Goal: Task Accomplishment & Management: Manage account settings

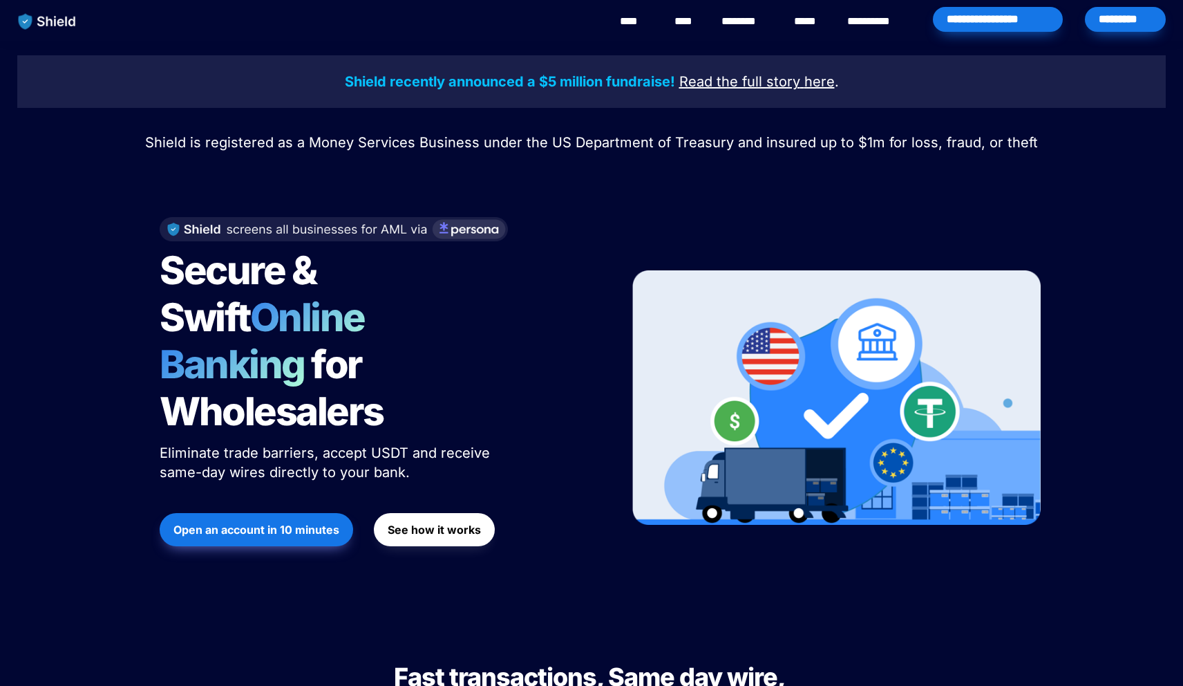
click at [1142, 28] on div "*********" at bounding box center [1125, 19] width 81 height 25
click at [1111, 16] on div "*********" at bounding box center [1125, 19] width 81 height 25
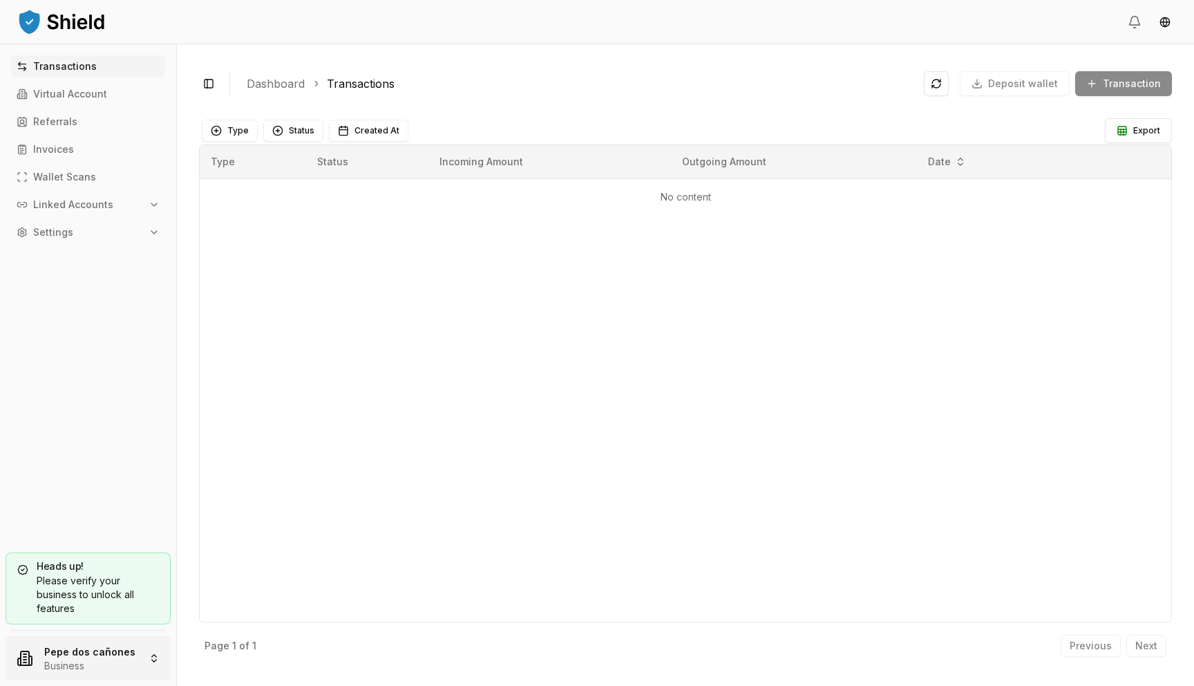
click at [74, 663] on html "Transactions Virtual Account Referrals Invoices Wallet Scans Linked Accounts Se…" at bounding box center [597, 343] width 1194 height 686
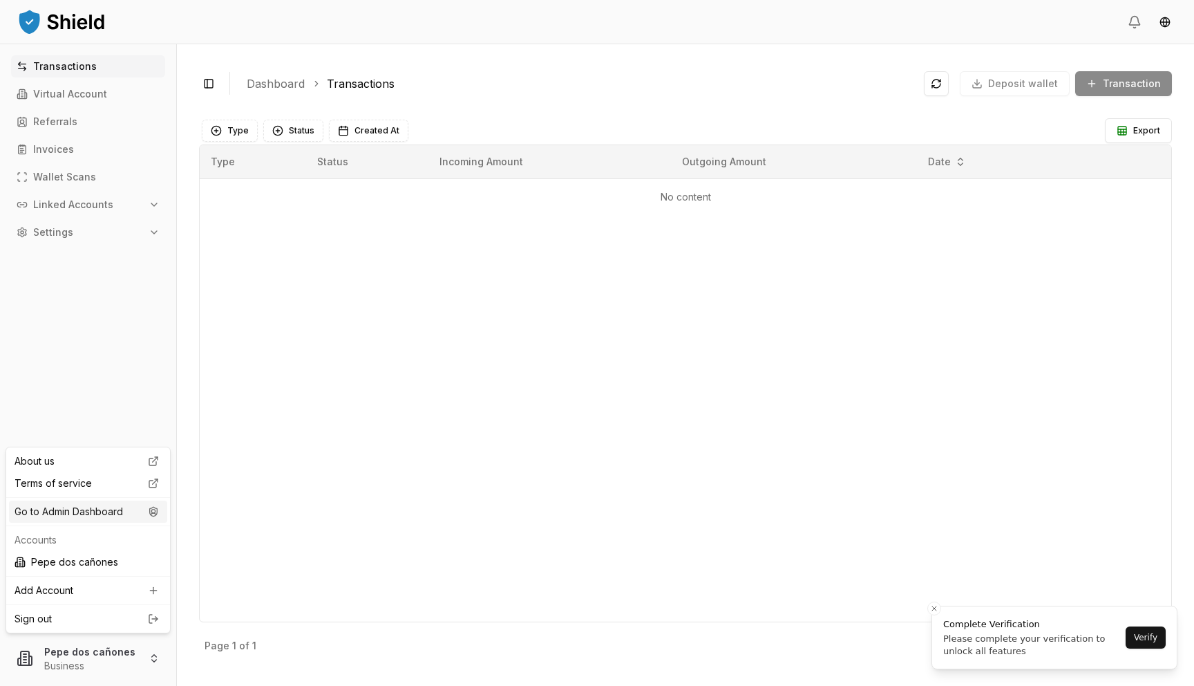
click at [143, 516] on div "Go to Admin Dashboard" at bounding box center [88, 511] width 158 height 22
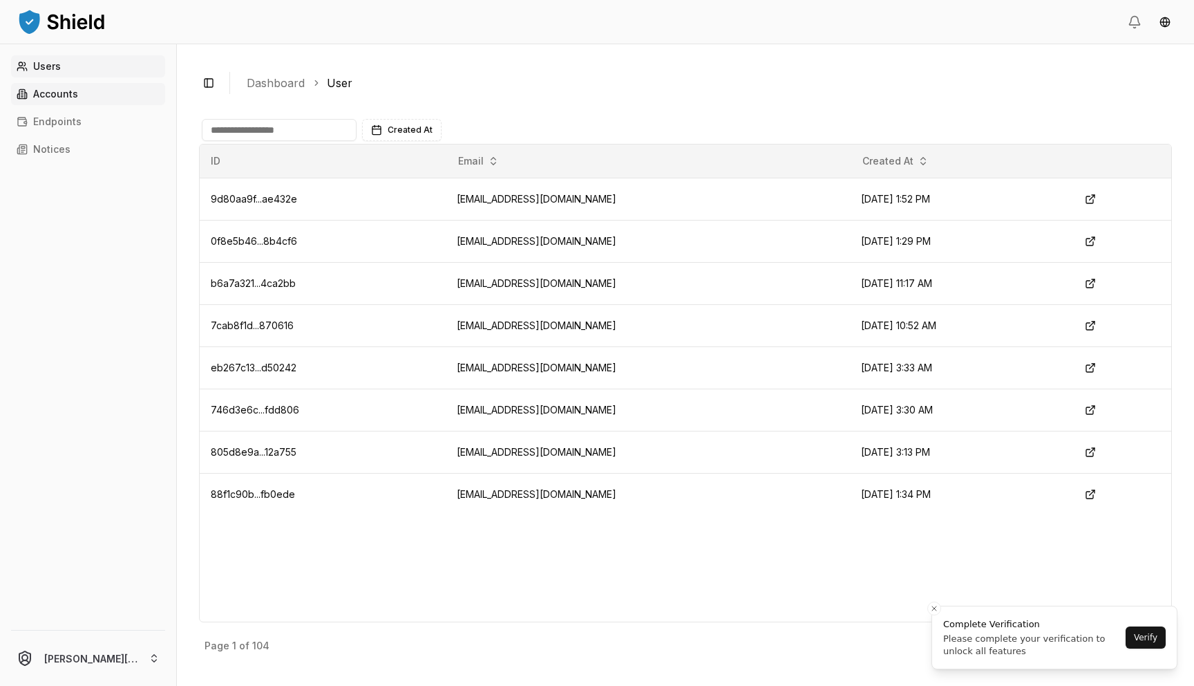
click at [57, 100] on link "Accounts" at bounding box center [88, 94] width 154 height 22
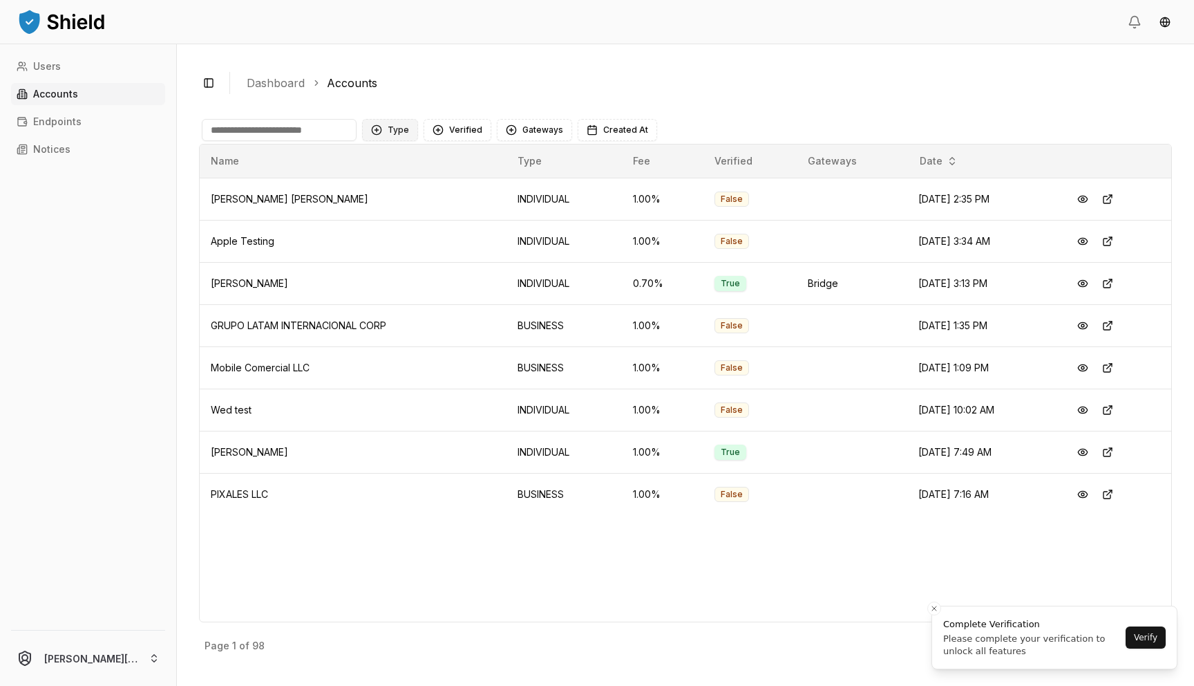
click at [407, 125] on button "Type" at bounding box center [390, 130] width 56 height 22
click at [422, 185] on span "INDIVIDUAL" at bounding box center [414, 187] width 52 height 14
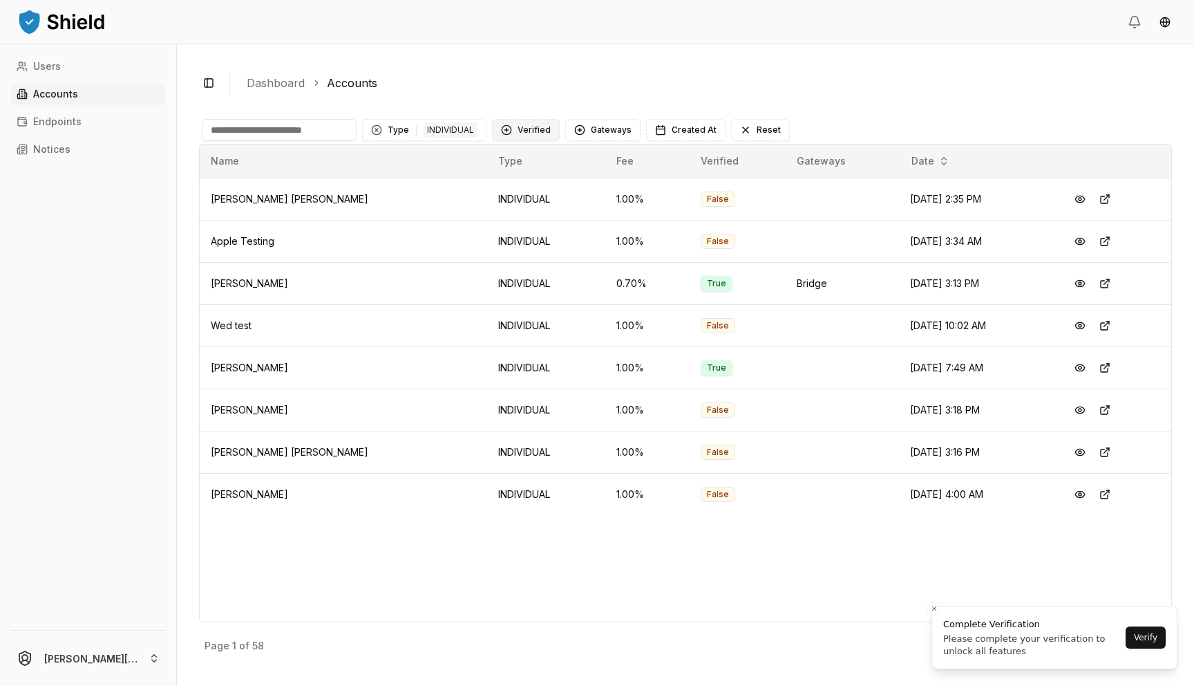
click at [532, 131] on button "Verified" at bounding box center [526, 130] width 68 height 22
click at [536, 200] on div "NOT VERIFIED" at bounding box center [559, 209] width 131 height 22
click at [602, 124] on div "NOT VERIFIED" at bounding box center [597, 129] width 64 height 15
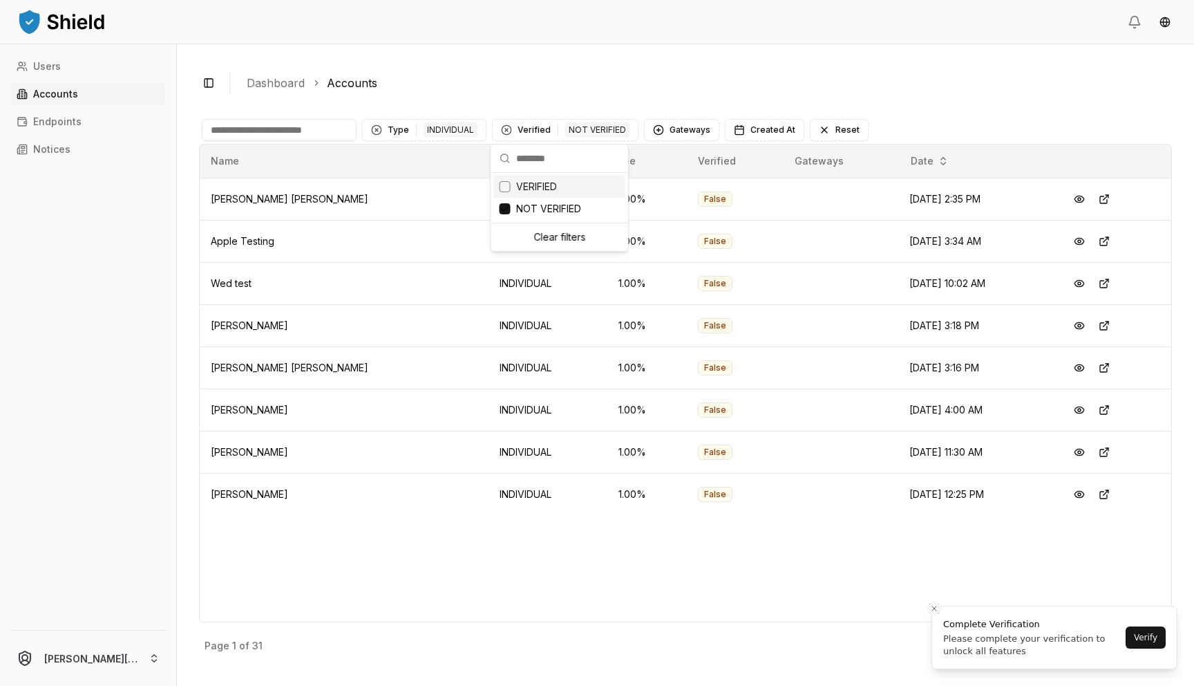
click at [527, 182] on span "VERIFIED" at bounding box center [536, 187] width 41 height 14
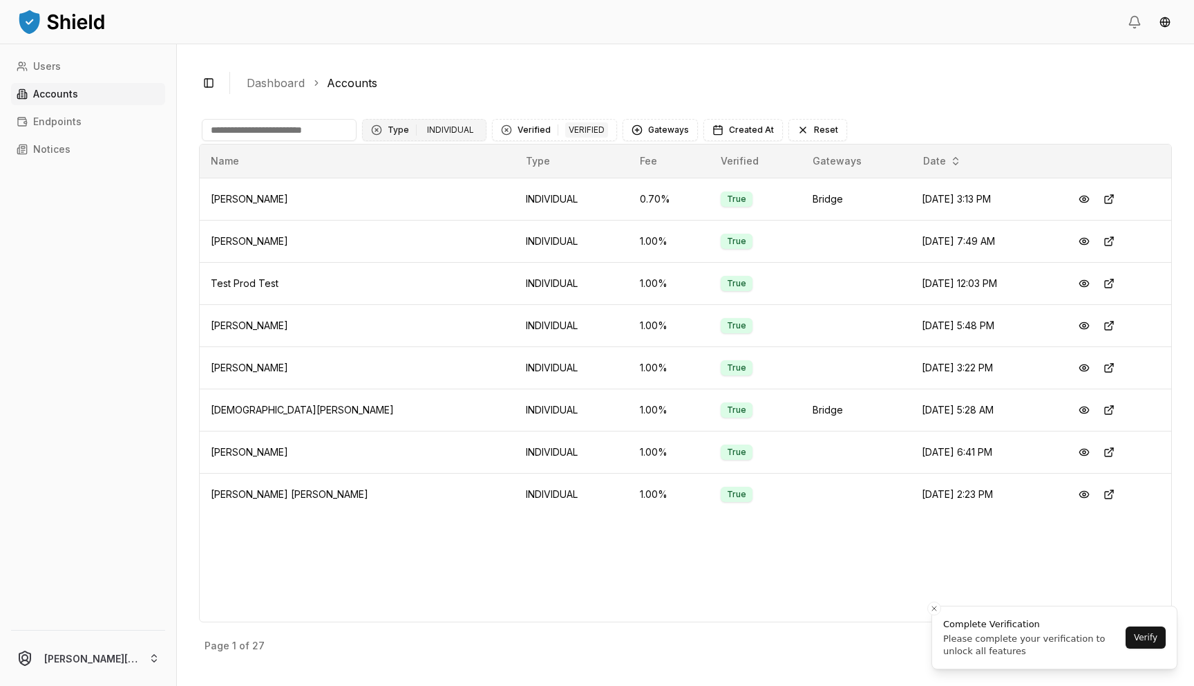
click at [461, 133] on div "INDIVIDUAL" at bounding box center [451, 129] width 54 height 15
click at [426, 209] on span "BUSINESS" at bounding box center [411, 209] width 46 height 14
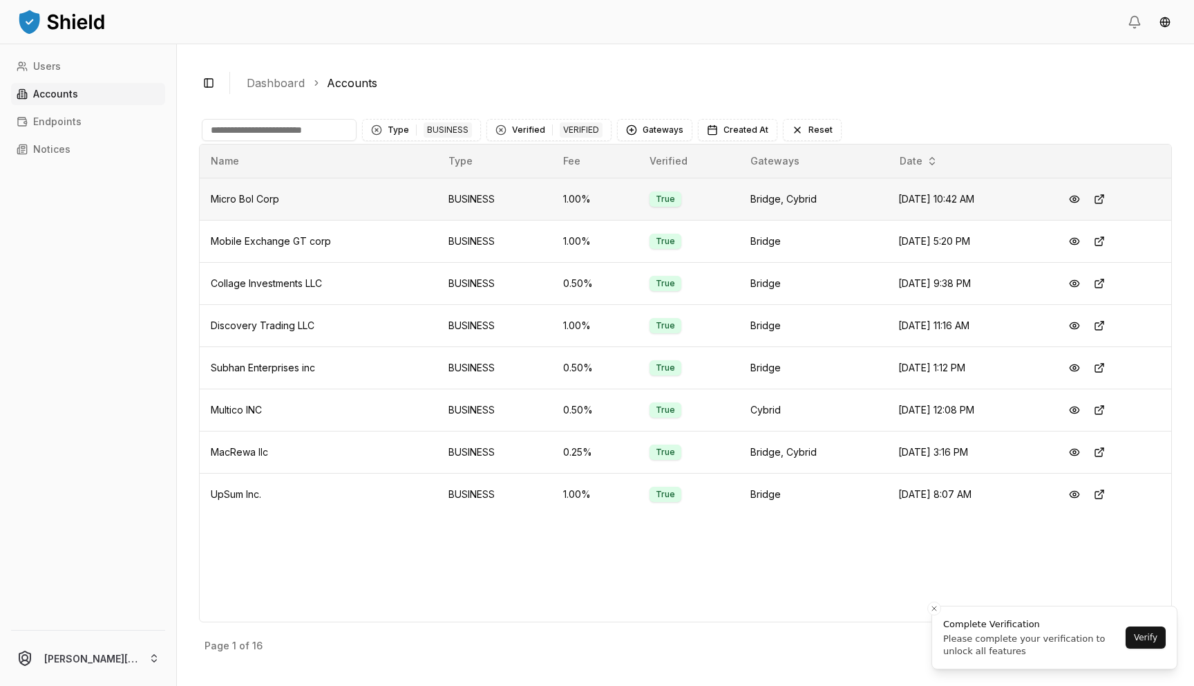
click at [355, 188] on td "Micro Bol Corp" at bounding box center [319, 199] width 238 height 42
click at [1111, 200] on button at bounding box center [1099, 199] width 25 height 25
click at [1076, 201] on button at bounding box center [1074, 199] width 25 height 25
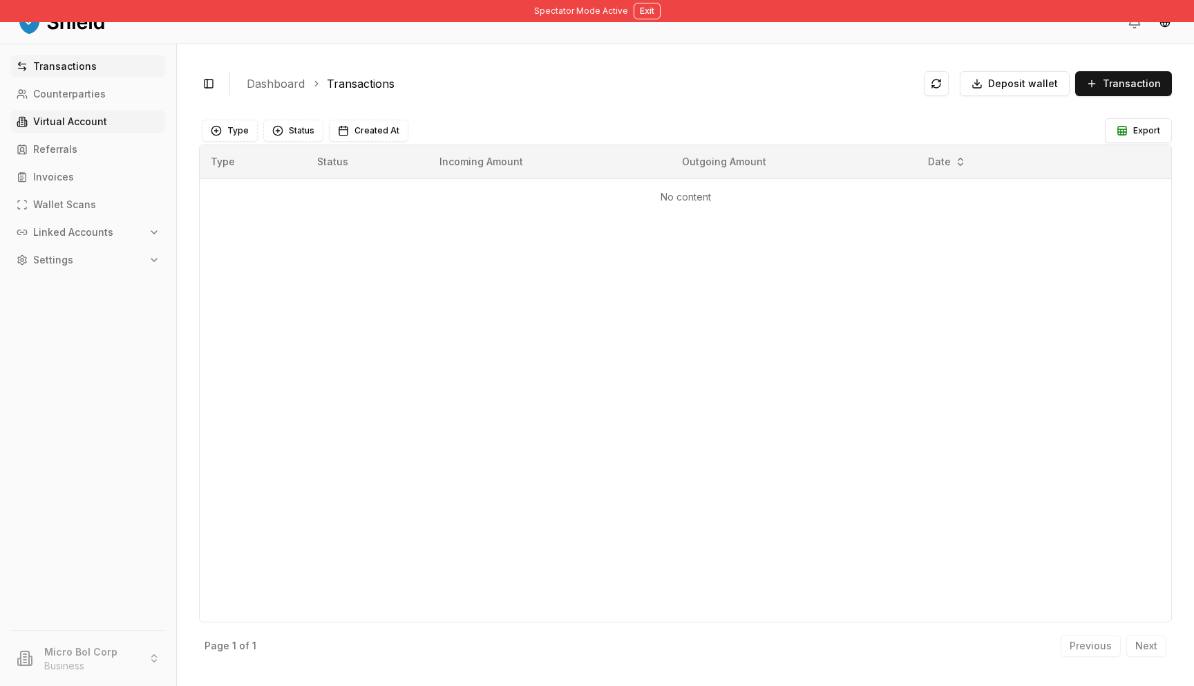
click at [87, 119] on p "Virtual Account" at bounding box center [70, 122] width 74 height 10
click at [1000, 84] on span "Deposit wallet" at bounding box center [1023, 84] width 70 height 14
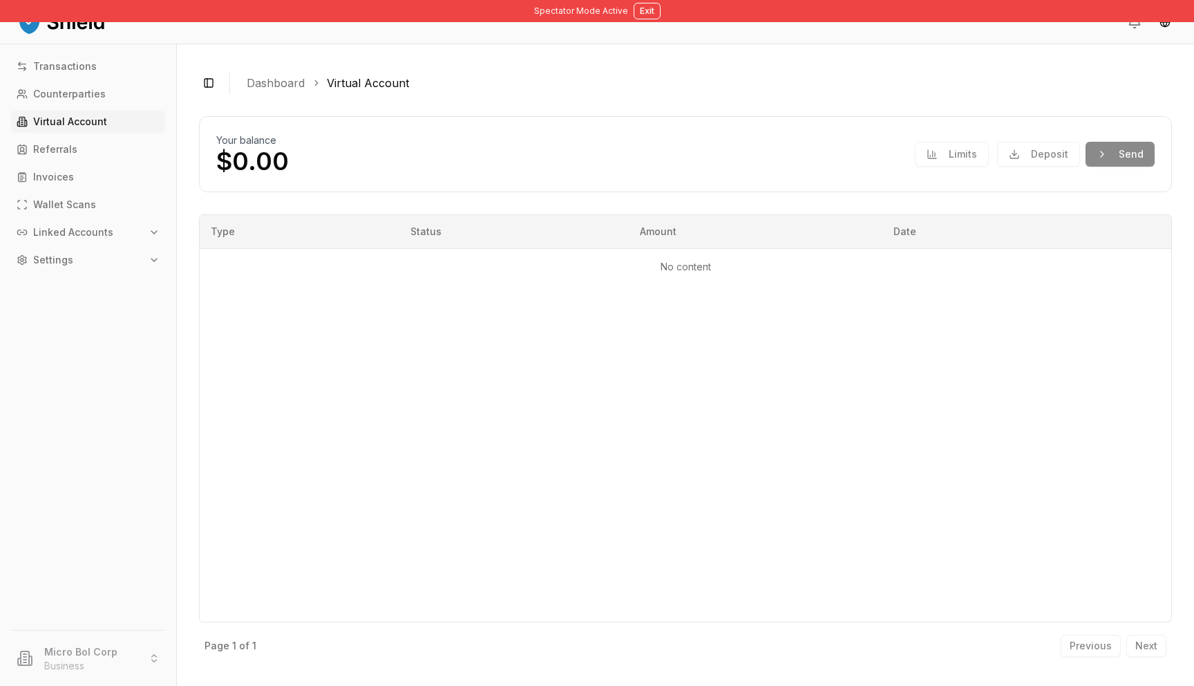
click at [1045, 218] on th "Date" at bounding box center [980, 231] width 194 height 33
click at [645, 8] on button "Exit" at bounding box center [647, 11] width 27 height 17
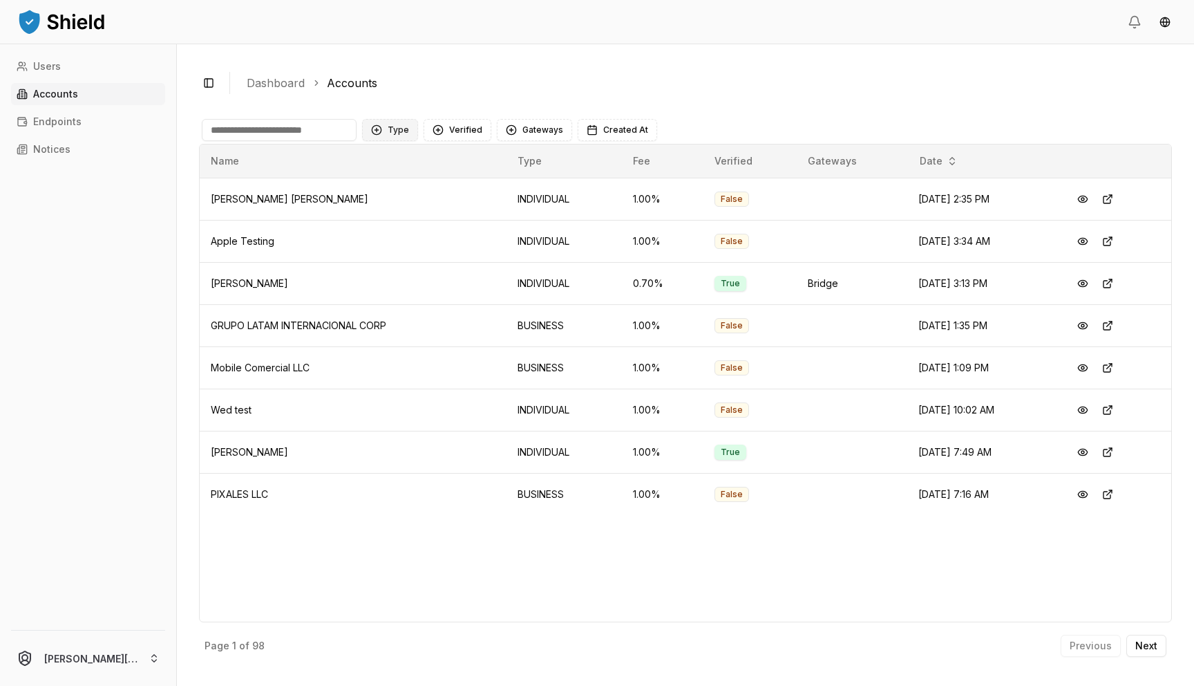
click at [404, 125] on button "Type" at bounding box center [390, 130] width 56 height 22
click at [417, 205] on span "BUSINESS" at bounding box center [411, 209] width 46 height 14
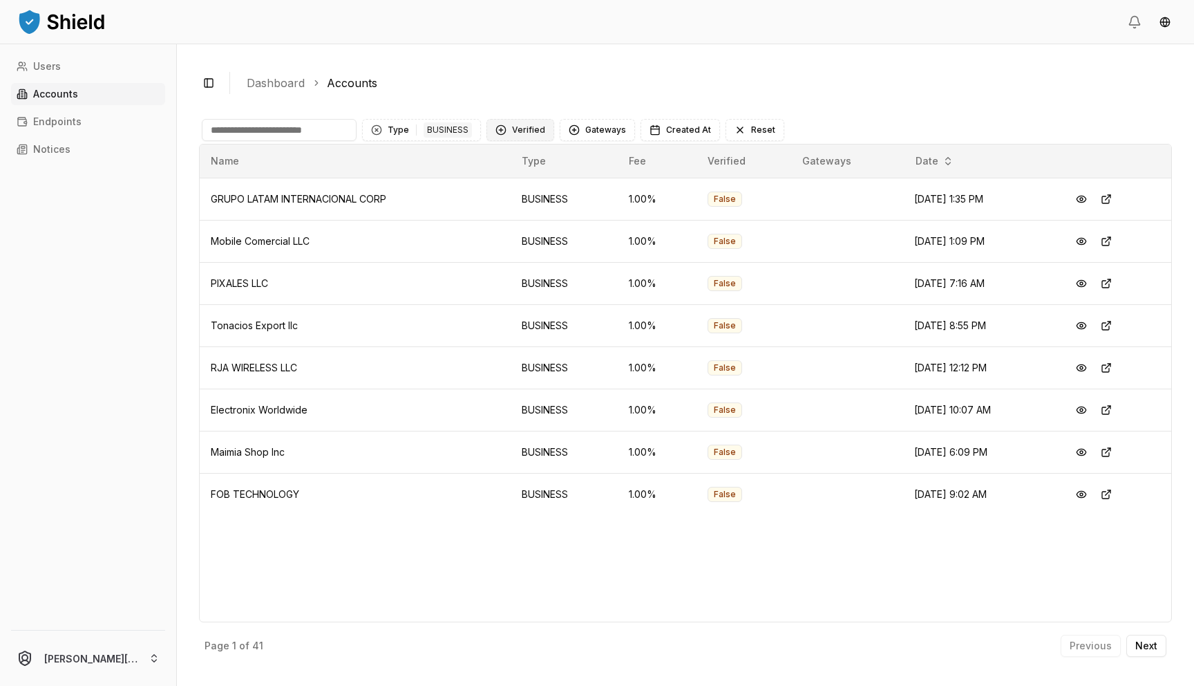
click at [521, 136] on button "Verified" at bounding box center [521, 130] width 68 height 22
click at [517, 219] on div "NOT VERIFIED" at bounding box center [553, 209] width 131 height 22
click at [1112, 197] on button at bounding box center [1106, 199] width 25 height 25
click at [1112, 237] on button at bounding box center [1106, 241] width 25 height 25
click at [1112, 282] on button at bounding box center [1106, 283] width 25 height 25
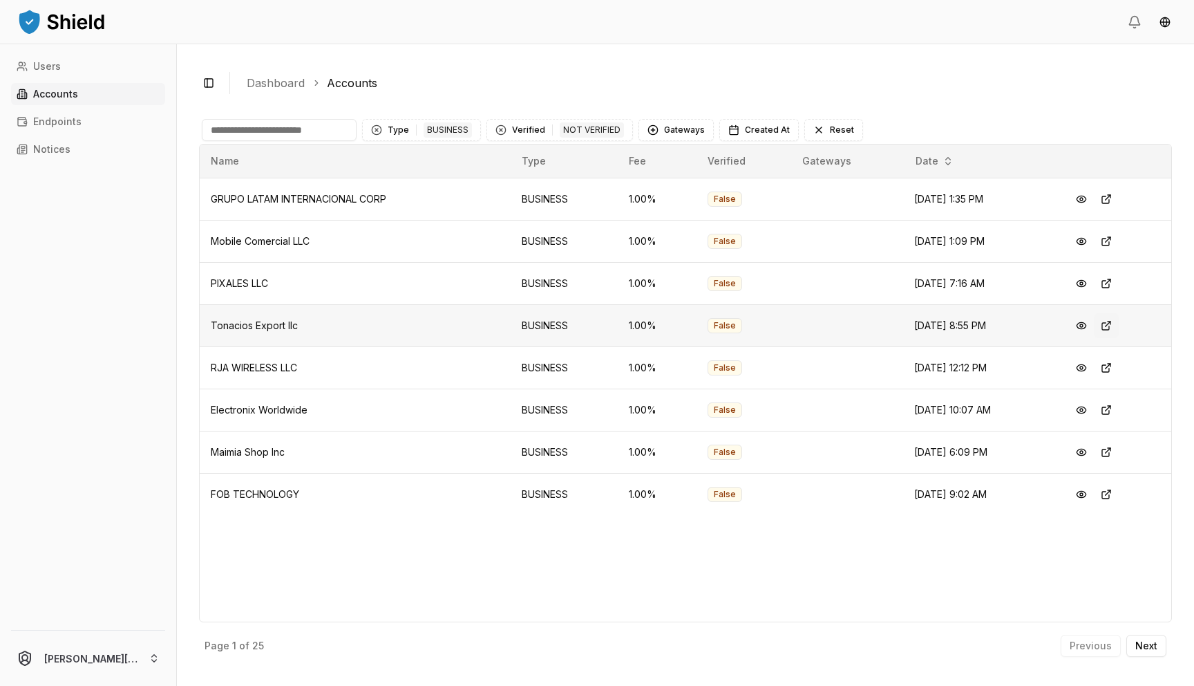
click at [1112, 328] on button at bounding box center [1106, 325] width 25 height 25
click at [1111, 371] on button at bounding box center [1106, 367] width 25 height 25
click at [1109, 494] on button at bounding box center [1106, 494] width 25 height 25
click at [1107, 447] on button at bounding box center [1106, 452] width 25 height 25
click at [1117, 409] on button at bounding box center [1106, 409] width 25 height 25
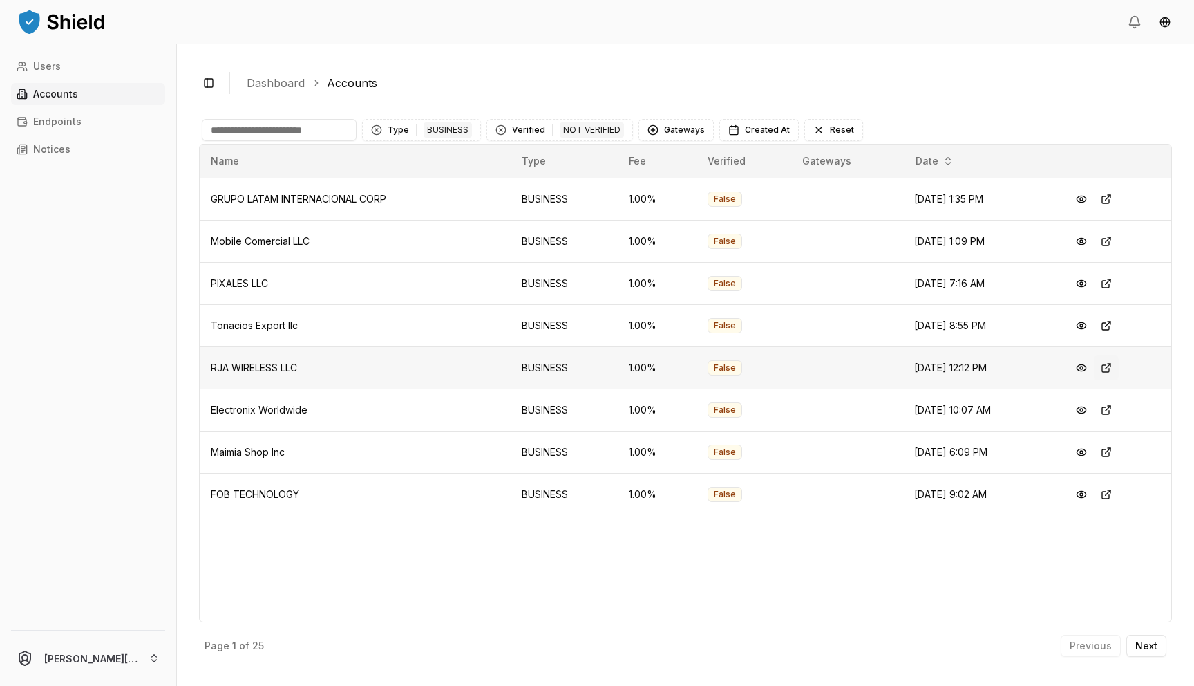
click at [1114, 368] on button at bounding box center [1106, 367] width 25 height 25
click at [1152, 635] on button "Next" at bounding box center [1147, 646] width 40 height 22
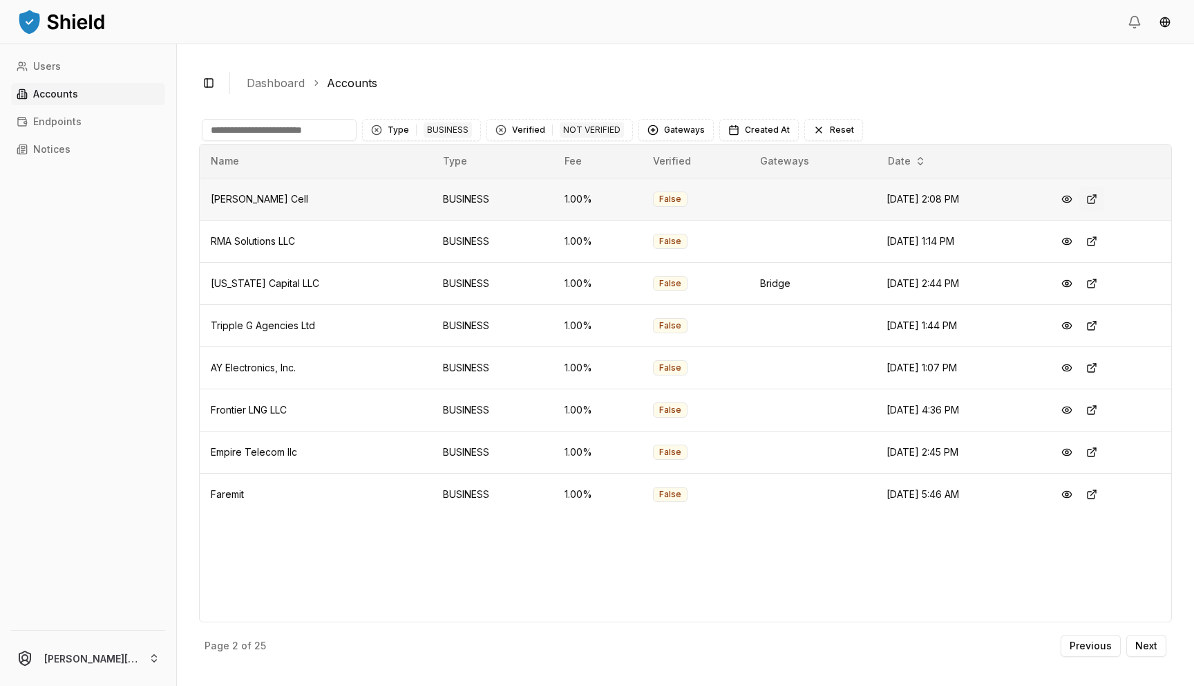
click at [1096, 203] on button at bounding box center [1092, 199] width 25 height 25
click at [1099, 241] on button at bounding box center [1092, 241] width 25 height 25
click at [1100, 287] on button at bounding box center [1092, 283] width 25 height 25
click at [1101, 325] on button at bounding box center [1092, 325] width 25 height 25
click at [1091, 377] on button at bounding box center [1092, 367] width 25 height 25
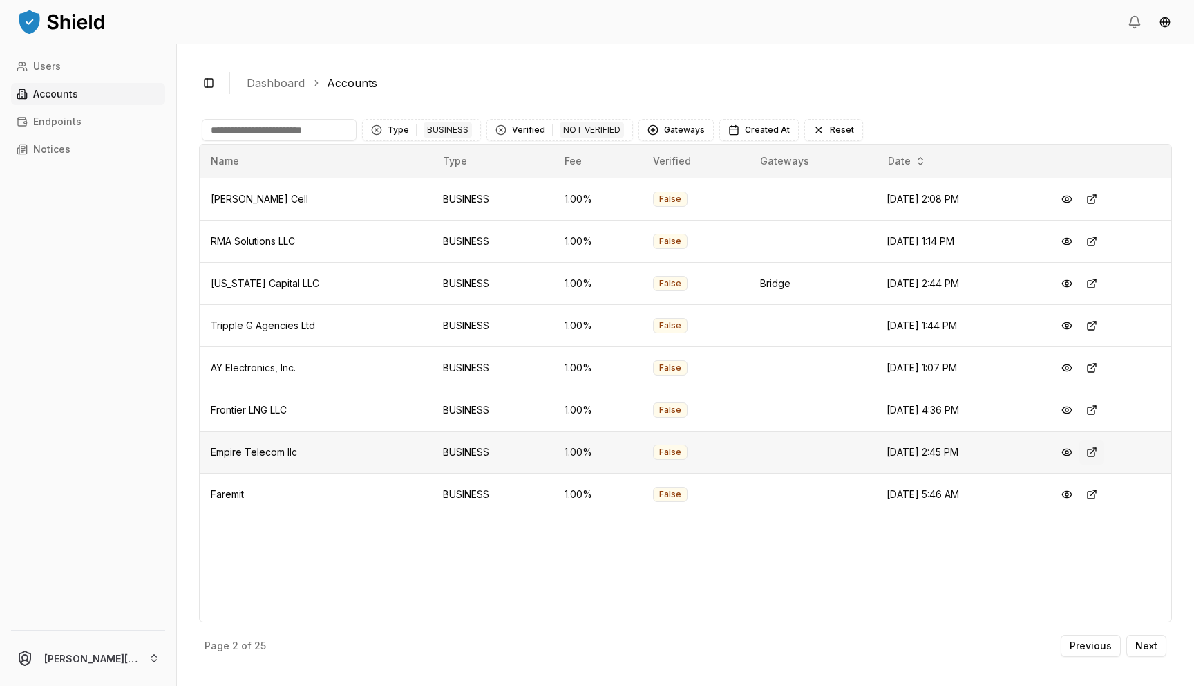
click at [1101, 451] on button at bounding box center [1092, 452] width 25 height 25
click at [1141, 652] on button "Next" at bounding box center [1147, 646] width 40 height 22
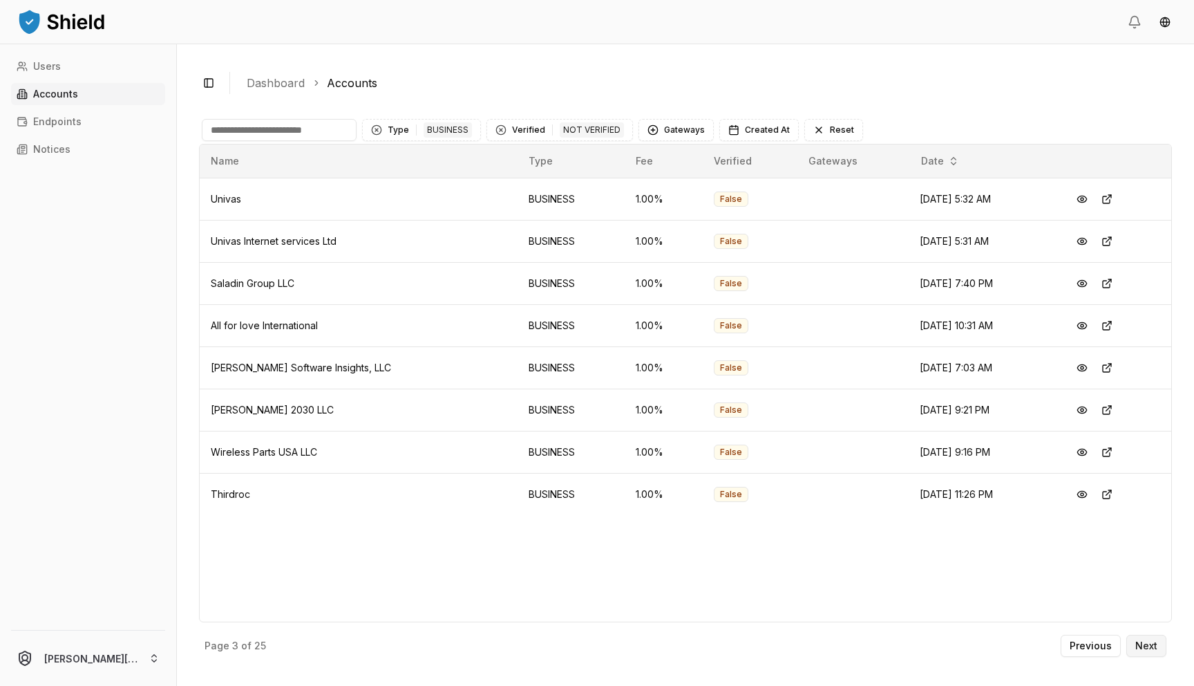
click at [1164, 646] on button "Next" at bounding box center [1147, 646] width 40 height 22
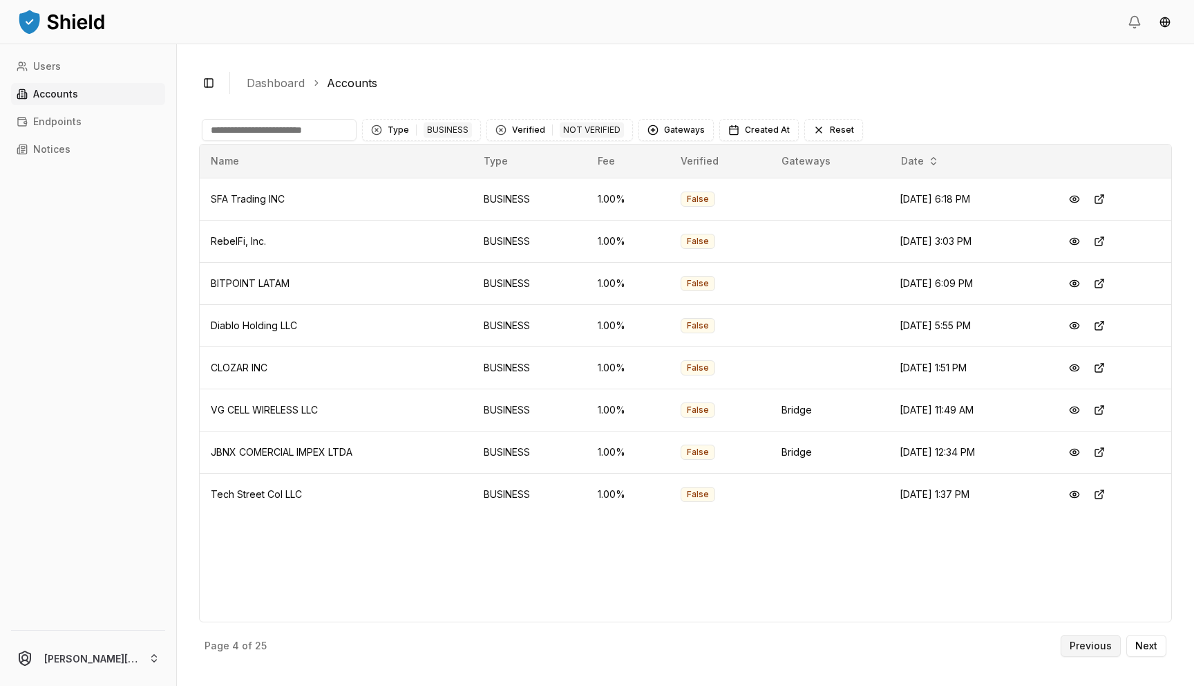
click at [1096, 642] on p "Previous" at bounding box center [1091, 646] width 42 height 10
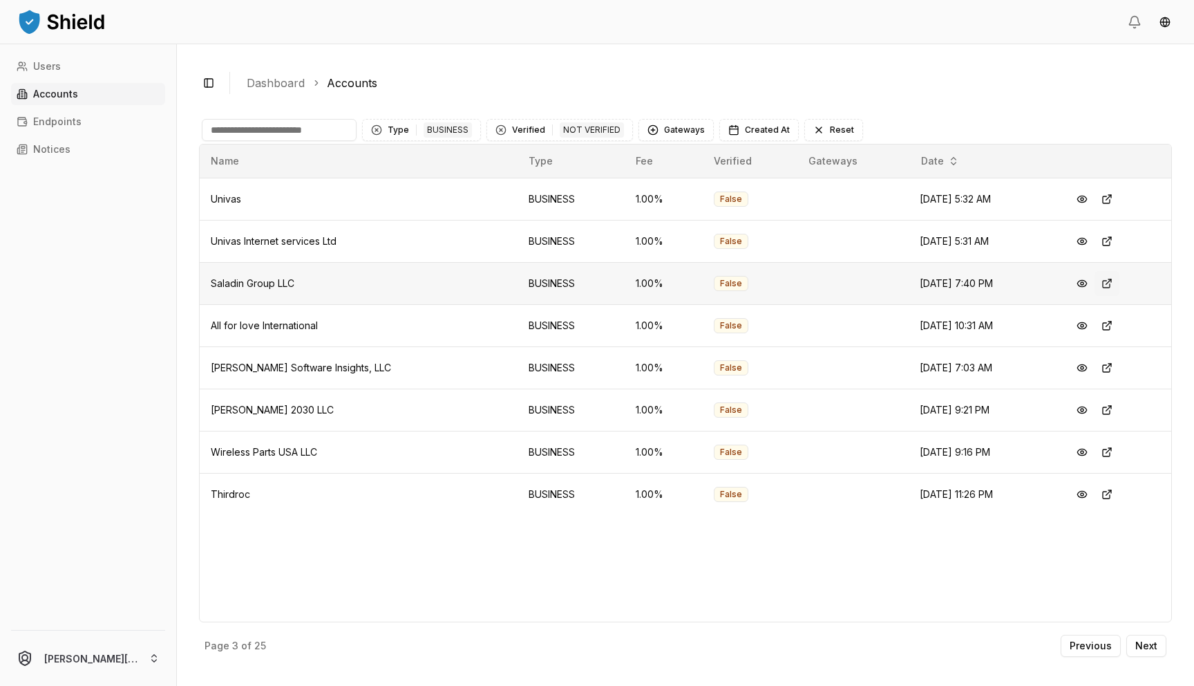
click at [1102, 281] on button at bounding box center [1107, 283] width 25 height 25
click at [1107, 325] on button at bounding box center [1107, 325] width 25 height 25
click at [1156, 644] on p "Next" at bounding box center [1147, 646] width 22 height 10
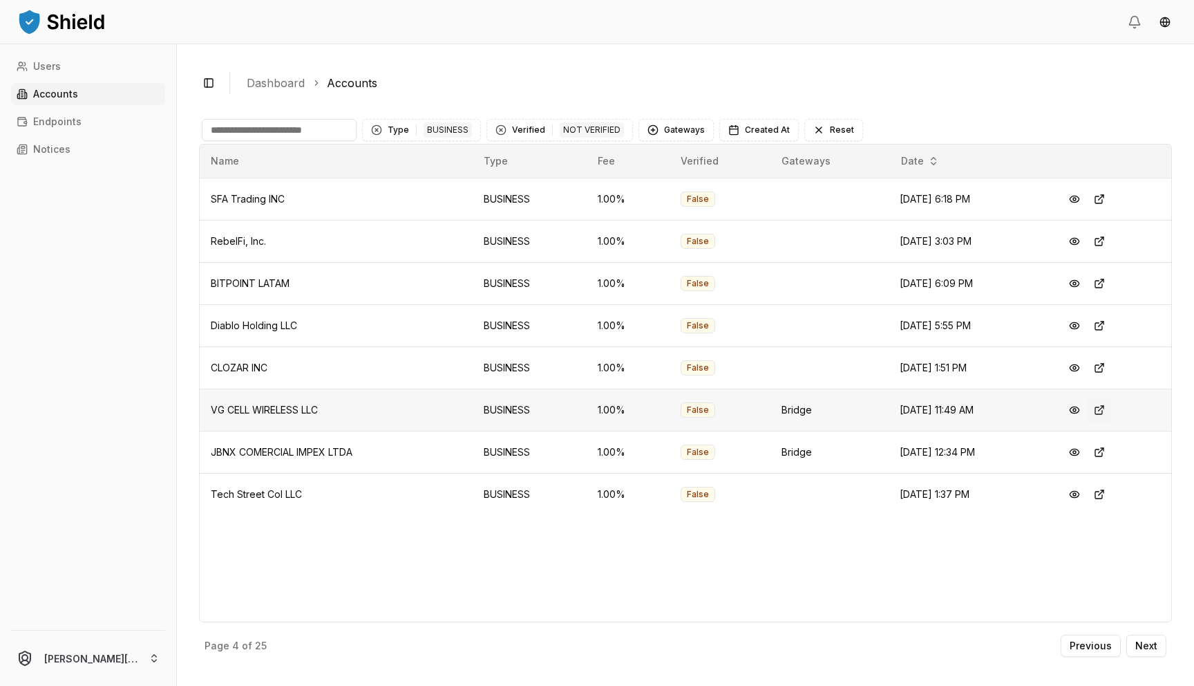
click at [1100, 409] on button at bounding box center [1099, 409] width 25 height 25
click at [1106, 452] on button at bounding box center [1099, 452] width 25 height 25
click at [1107, 202] on button at bounding box center [1099, 199] width 25 height 25
click at [1107, 243] on button at bounding box center [1099, 241] width 25 height 25
click at [1107, 329] on button at bounding box center [1099, 325] width 25 height 25
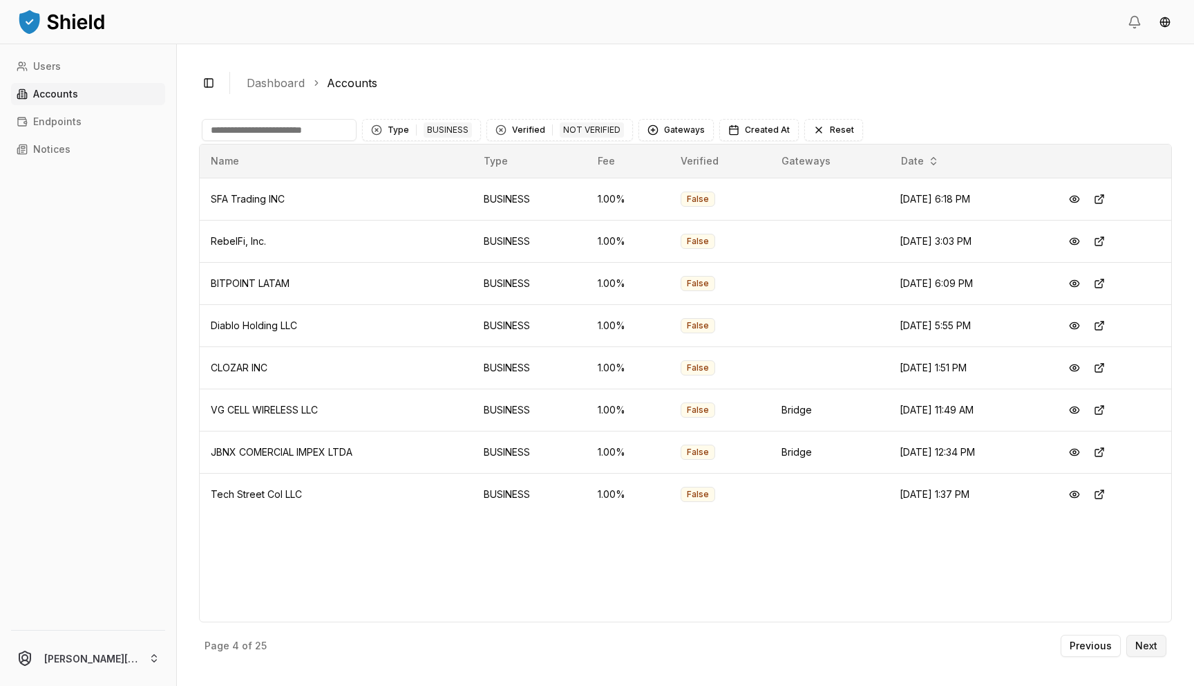
click at [1149, 649] on p "Next" at bounding box center [1147, 646] width 22 height 10
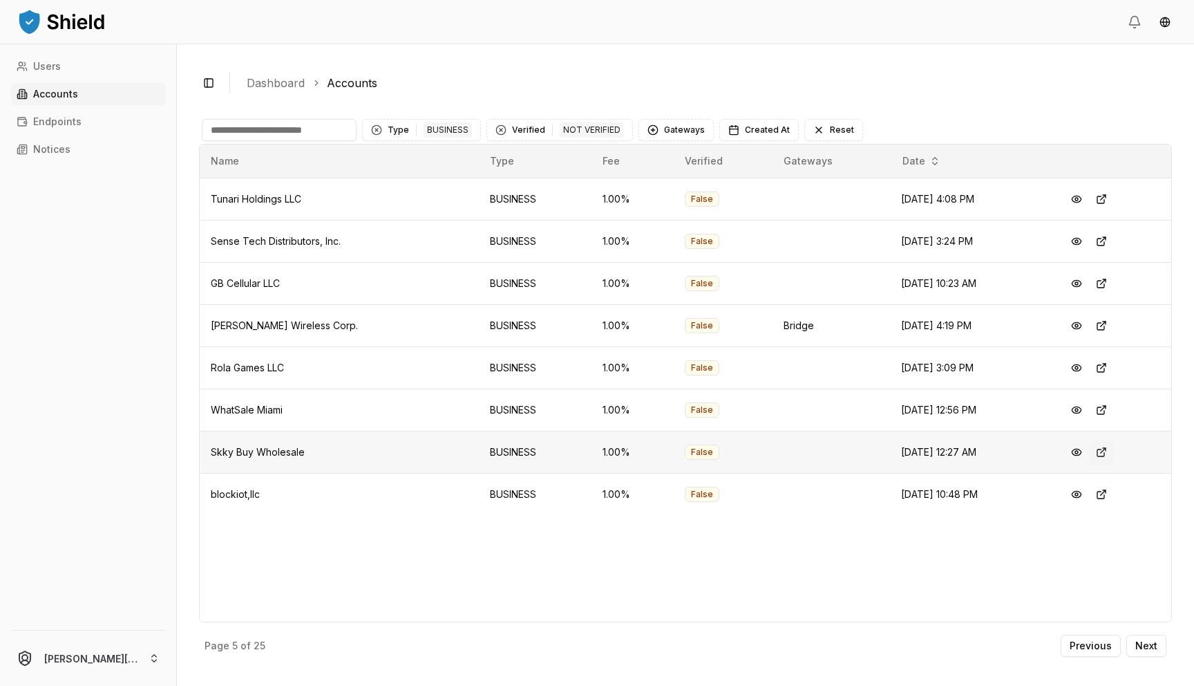
click at [1096, 451] on button at bounding box center [1101, 452] width 25 height 25
click at [232, 125] on input at bounding box center [279, 130] width 155 height 22
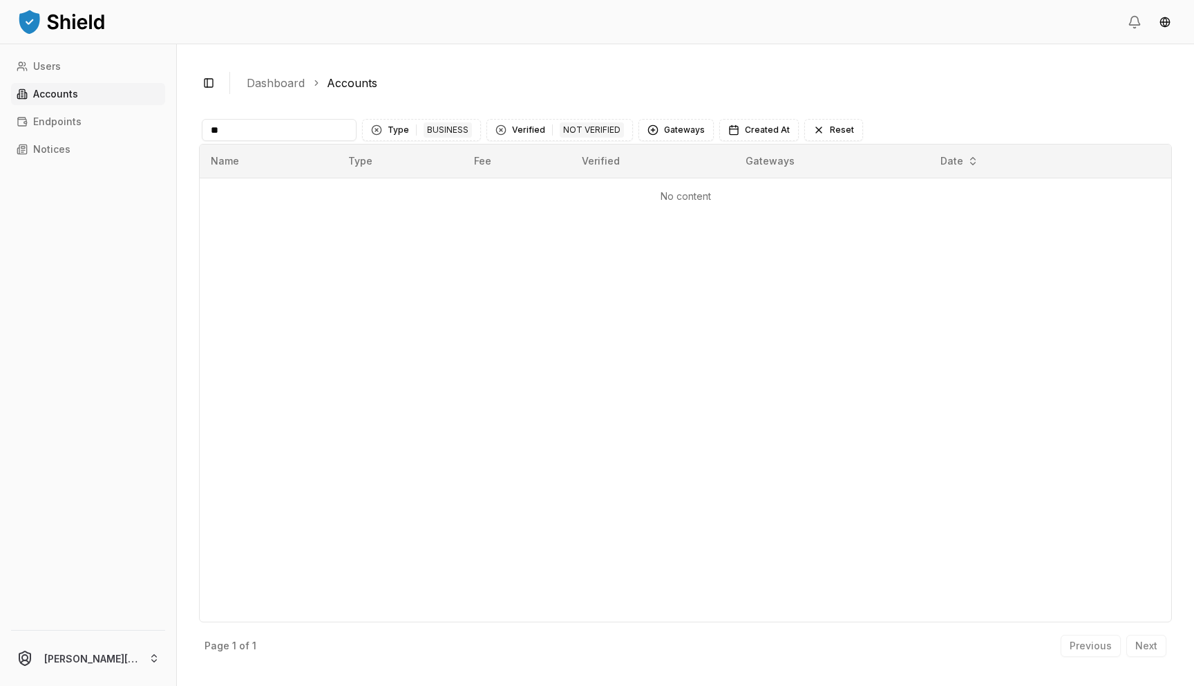
type input "*"
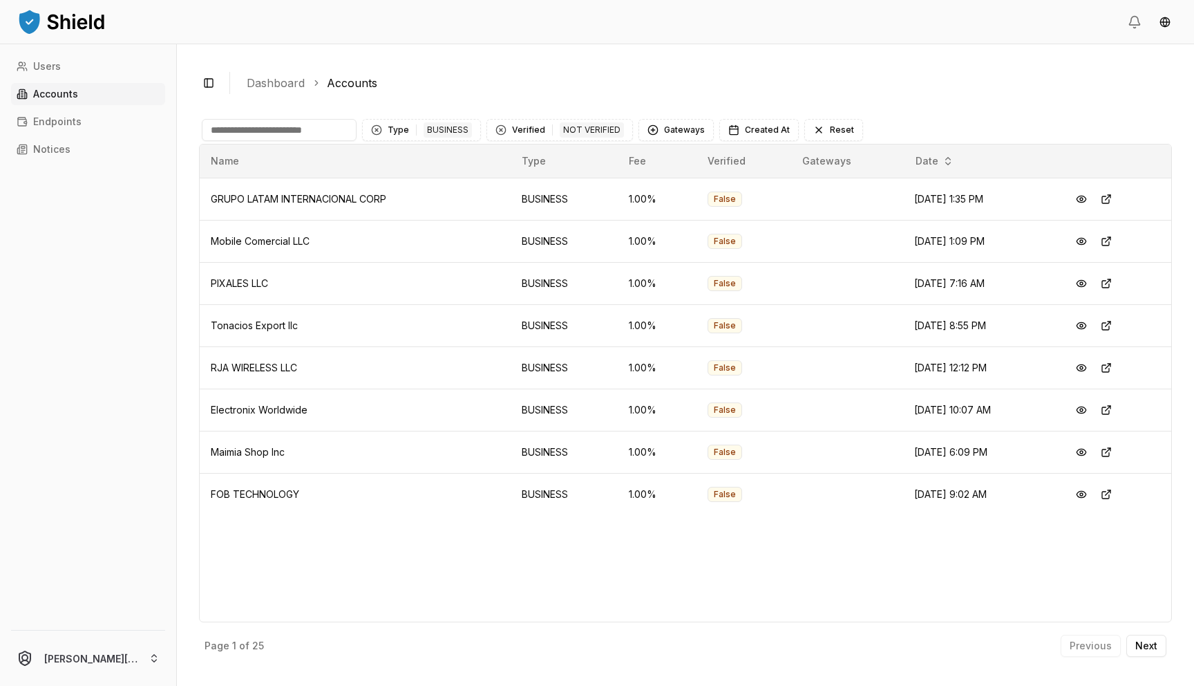
click at [39, 79] on div "Users Accounts Endpoints Notices" at bounding box center [88, 334] width 176 height 558
click at [39, 70] on p "Users" at bounding box center [47, 67] width 28 height 10
